Goal: Navigation & Orientation: Find specific page/section

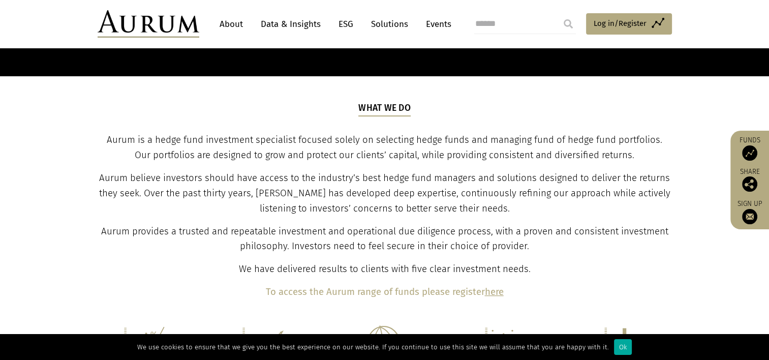
scroll to position [283, 0]
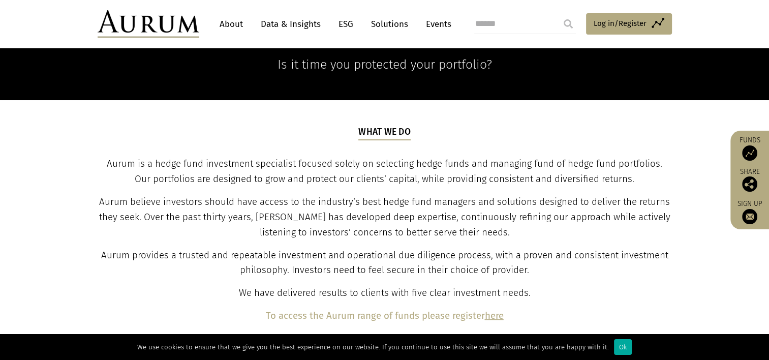
click at [383, 24] on link "Solutions" at bounding box center [389, 24] width 47 height 19
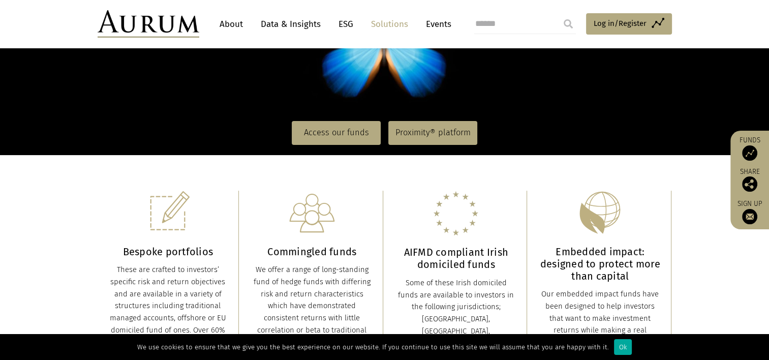
scroll to position [165, 0]
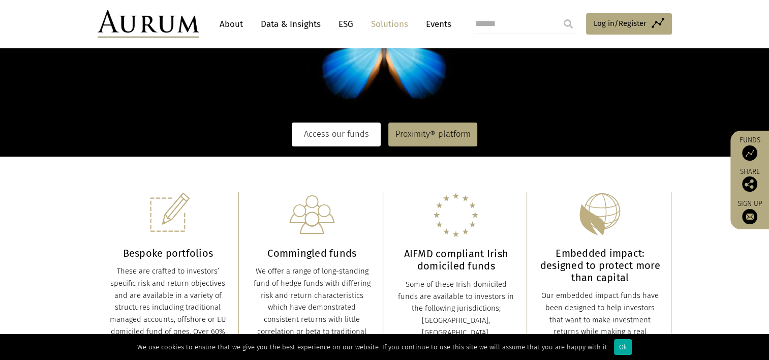
click at [333, 129] on link "Access our funds" at bounding box center [336, 134] width 89 height 23
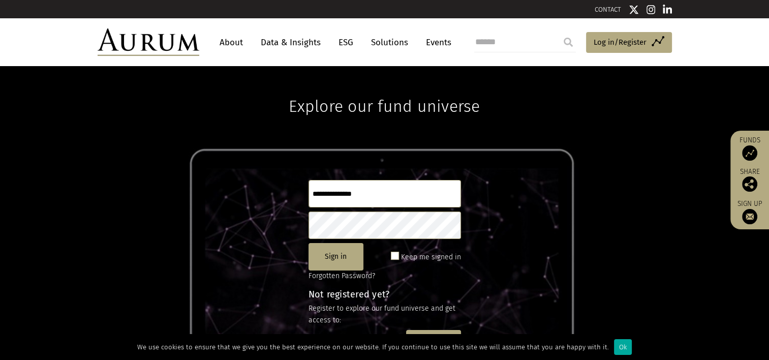
click at [299, 43] on link "Data & Insights" at bounding box center [291, 42] width 70 height 19
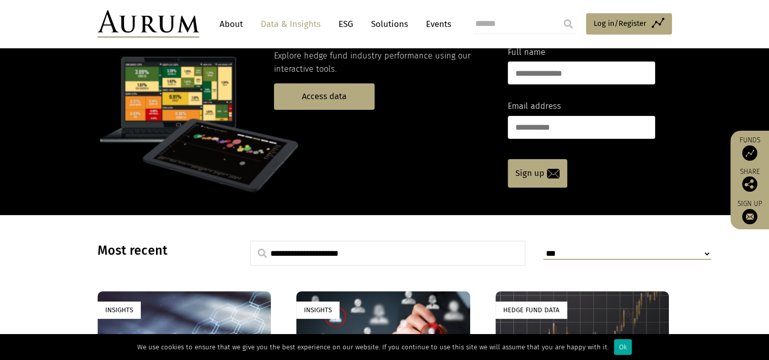
scroll to position [51, 0]
